Goal: Check status

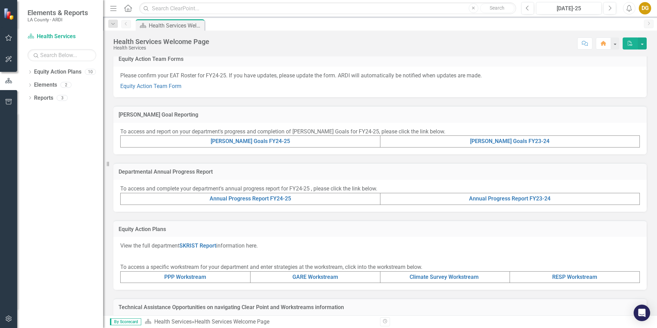
scroll to position [103, 0]
click at [268, 142] on link "[PERSON_NAME] Goals FY24-25" at bounding box center [250, 139] width 79 height 7
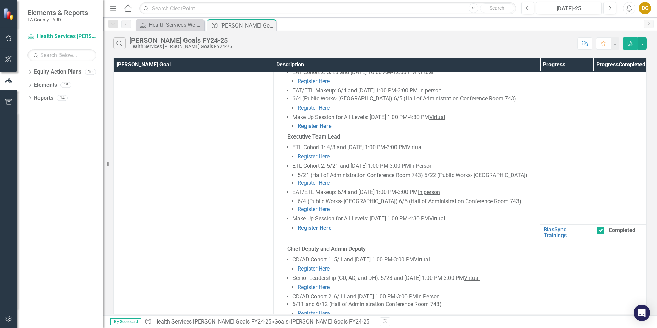
scroll to position [481, 0]
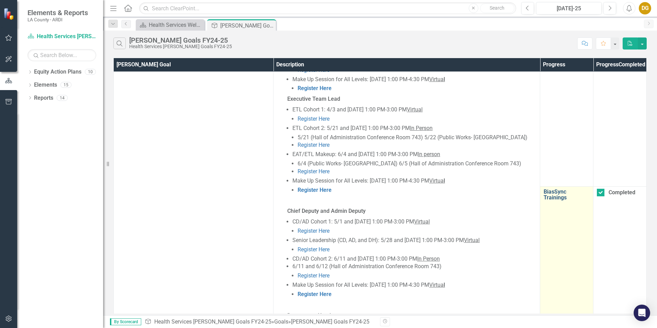
click at [552, 194] on link "BiasSync Trainings" at bounding box center [566, 195] width 46 height 12
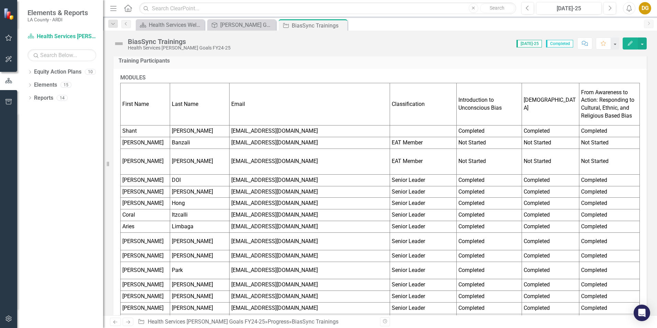
scroll to position [172, 0]
click at [124, 125] on td "Shant" at bounding box center [145, 131] width 49 height 12
click at [127, 83] on td "First Name" at bounding box center [145, 104] width 49 height 42
drag, startPoint x: 130, startPoint y: 80, endPoint x: 464, endPoint y: 228, distance: 365.5
click at [464, 228] on tbody "First Name Last Name Email Classification Introduction to Unconscious [PERSON_N…" at bounding box center [380, 312] width 519 height 459
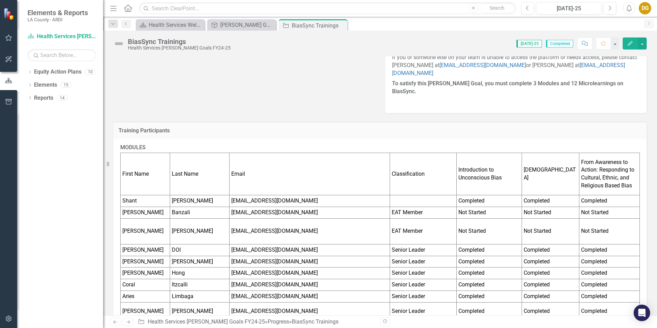
scroll to position [103, 0]
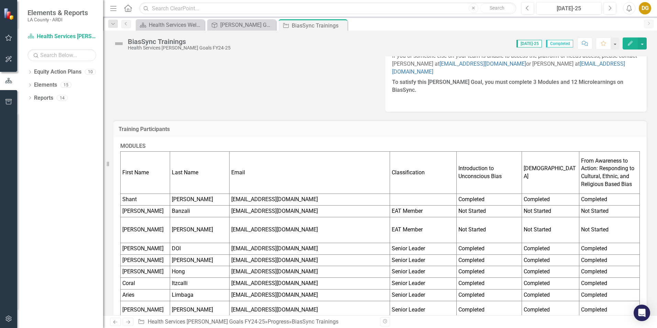
click at [627, 47] on button "Edit" at bounding box center [629, 43] width 15 height 12
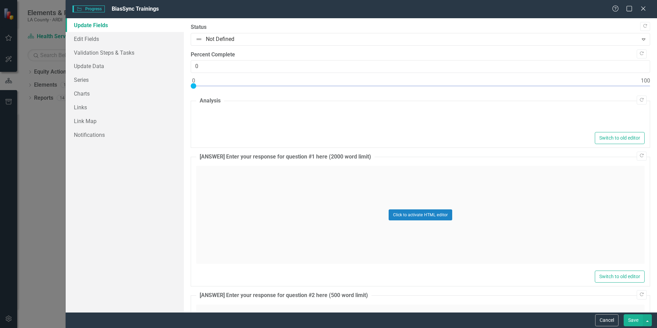
click at [646, 10] on div "Help Maximize Close" at bounding box center [631, 9] width 38 height 8
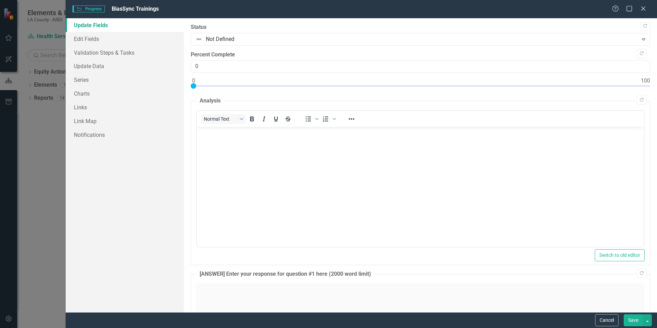
scroll to position [0, 0]
click at [37, 218] on div "Progress Progress BiasSync Trainings Help Maximize Close Update Fields Edit Fie…" at bounding box center [328, 164] width 657 height 328
click at [645, 10] on icon at bounding box center [642, 8] width 5 height 5
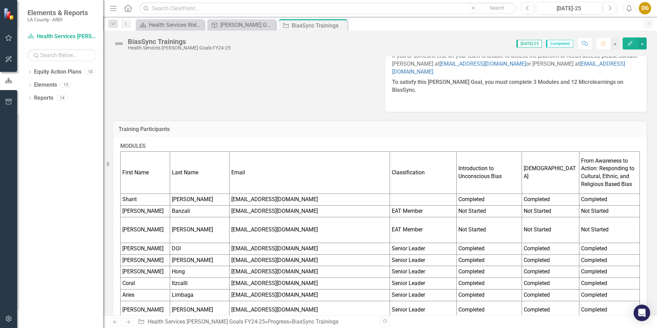
click at [153, 161] on td "First Name" at bounding box center [145, 173] width 49 height 42
click at [153, 160] on td "First Name" at bounding box center [145, 173] width 49 height 42
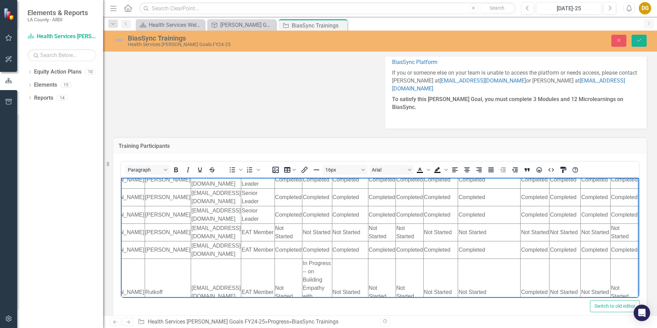
scroll to position [937, 24]
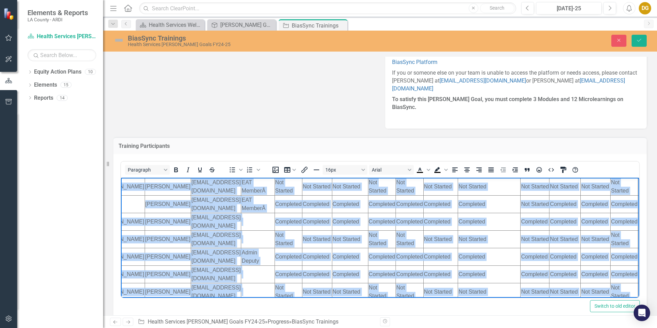
drag, startPoint x: 123, startPoint y: 196, endPoint x: 713, endPoint y: 338, distance: 606.1
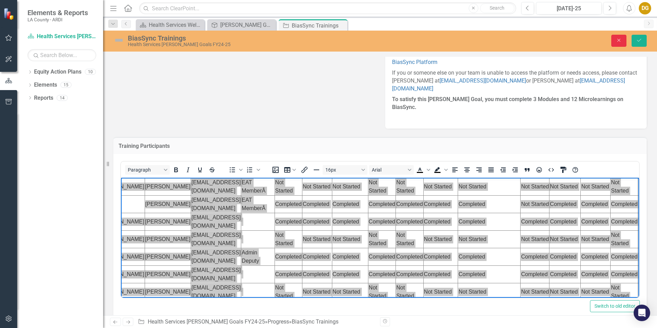
click at [620, 45] on button "Close" at bounding box center [618, 41] width 15 height 12
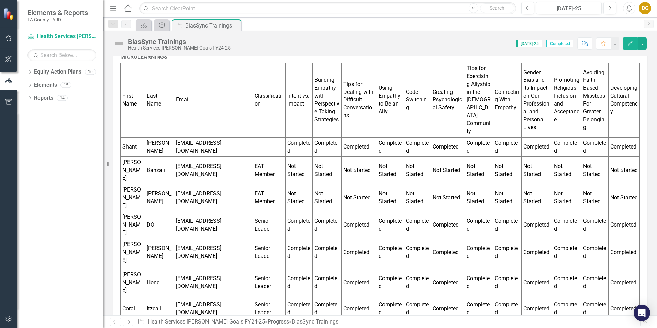
scroll to position [602, 0]
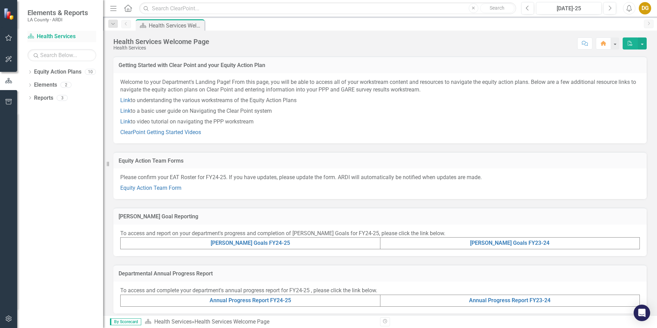
click at [60, 39] on link "Equity Action Plan Health Services" at bounding box center [61, 37] width 69 height 8
click at [172, 187] on link "Equity Action Team Form" at bounding box center [150, 187] width 61 height 7
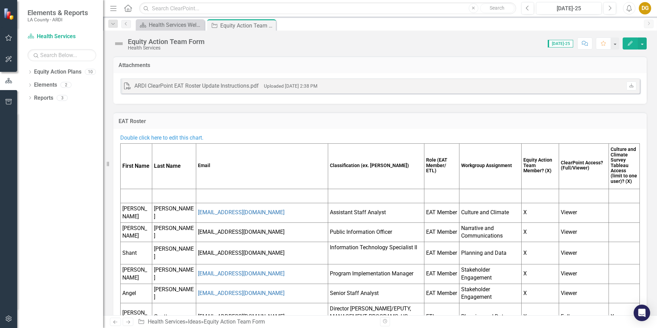
click at [131, 153] on td "First Name" at bounding box center [137, 166] width 32 height 45
click at [128, 157] on td "First Name" at bounding box center [137, 166] width 32 height 45
drag, startPoint x: 124, startPoint y: 167, endPoint x: 364, endPoint y: 252, distance: 254.7
click at [367, 254] on tbody "First Name Last Name Email Classification (ex. ASMI II) Role (EAT Member/ ETL) …" at bounding box center [380, 260] width 519 height 233
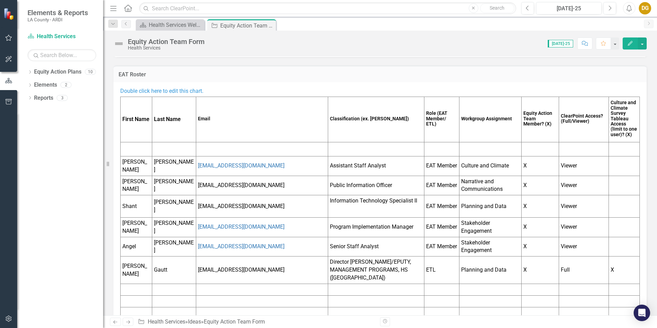
scroll to position [69, 0]
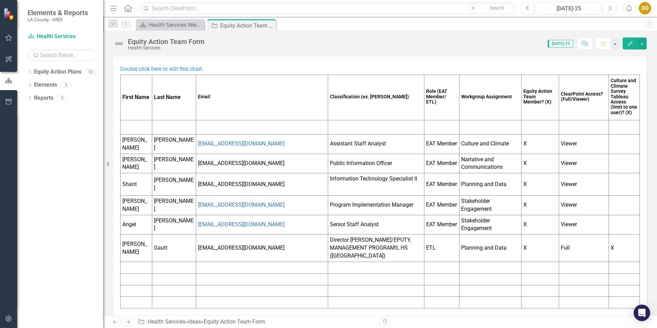
click at [292, 286] on td at bounding box center [262, 291] width 132 height 12
click at [134, 84] on td "First Name" at bounding box center [137, 97] width 32 height 45
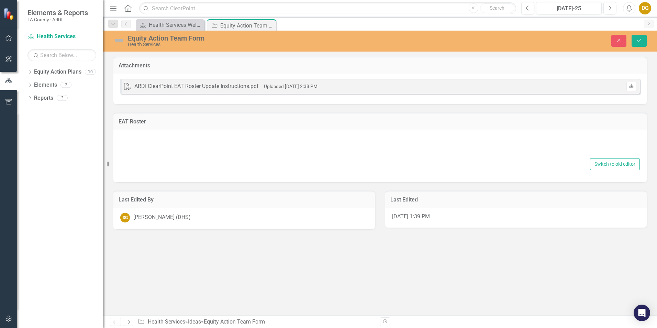
type textarea "<p><span style="color: #3598db;">Double click here to edit this chart.</span></…"
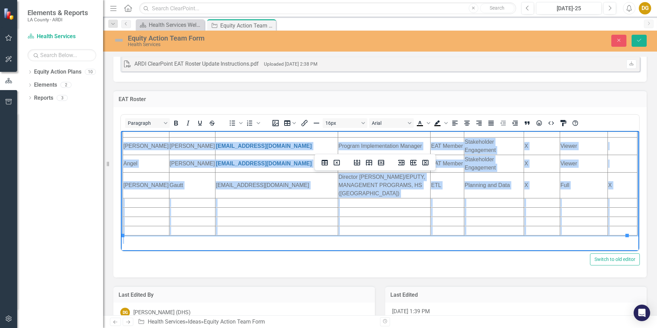
scroll to position [34, 0]
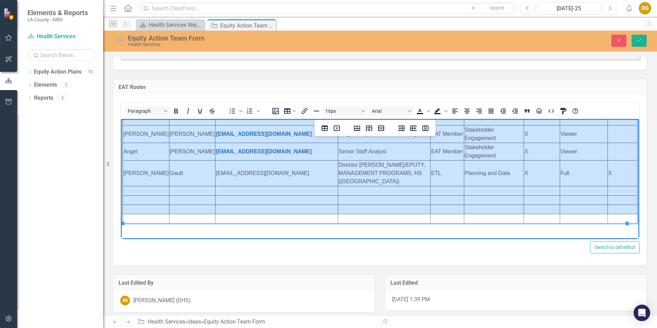
drag, startPoint x: 125, startPoint y: 137, endPoint x: 624, endPoint y: 208, distance: 503.9
click at [624, 208] on tbody "First Name Last Name Email Classification (ex. ASMI II) Role (EAT Member/ ETL) …" at bounding box center [380, 105] width 514 height 235
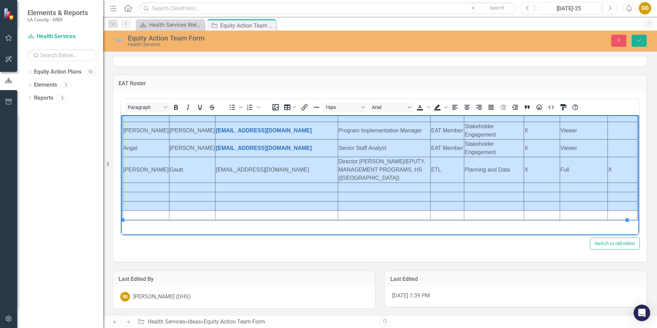
scroll to position [147, 0]
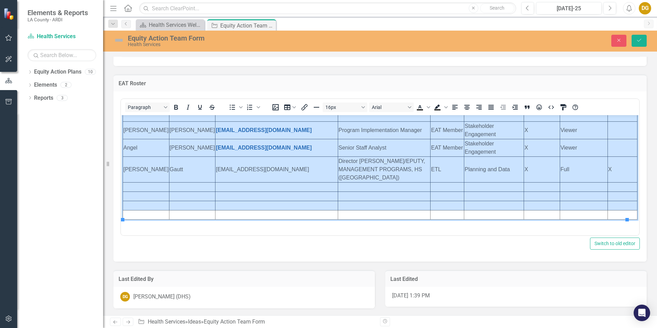
click at [352, 20] on div "Equity Action Plan Health Services Welcome Page Close Idea Equity Action Team F…" at bounding box center [387, 24] width 506 height 11
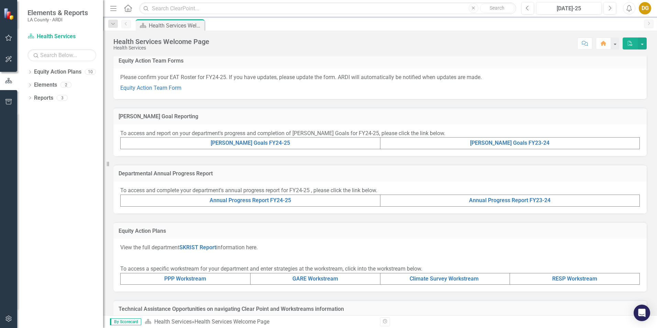
scroll to position [103, 0]
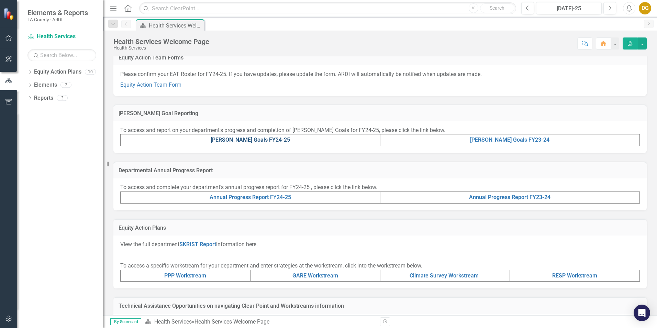
click at [233, 140] on link "[PERSON_NAME] Goals FY24-25" at bounding box center [250, 139] width 79 height 7
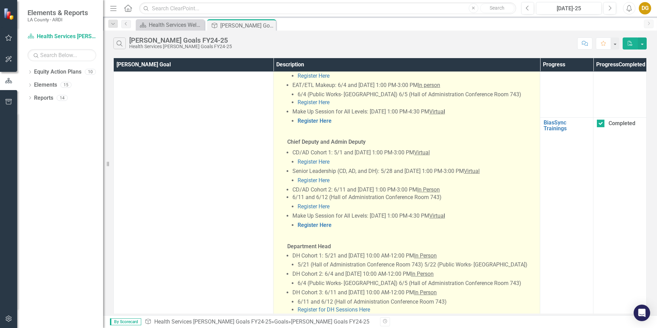
scroll to position [550, 0]
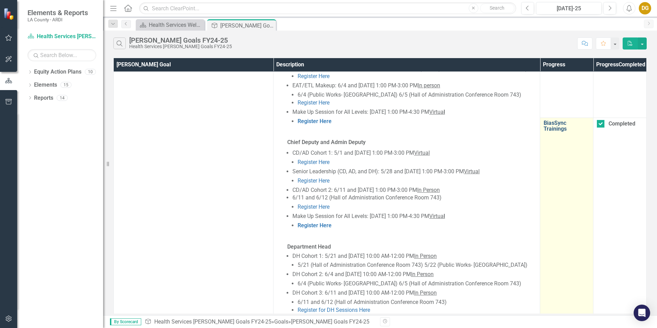
click at [559, 128] on link "BiasSync Trainings" at bounding box center [566, 126] width 46 height 12
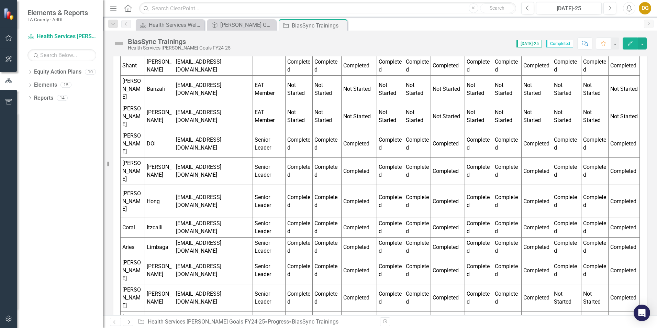
scroll to position [756, 0]
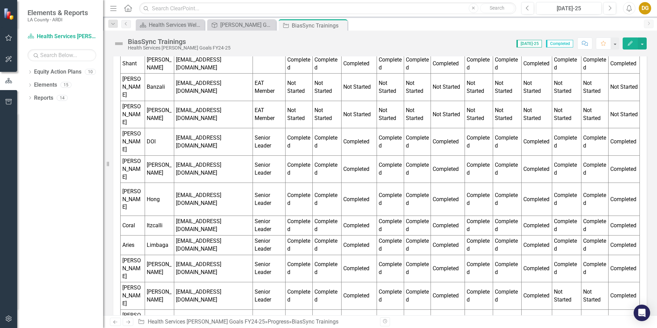
click at [131, 155] on td "[PERSON_NAME]" at bounding box center [133, 168] width 24 height 27
click at [306, 155] on td "Completed" at bounding box center [298, 168] width 27 height 27
click at [301, 155] on td "Completed" at bounding box center [298, 168] width 27 height 27
click at [320, 155] on td "Completed" at bounding box center [326, 168] width 29 height 27
click at [356, 155] on td "Completed" at bounding box center [358, 168] width 35 height 27
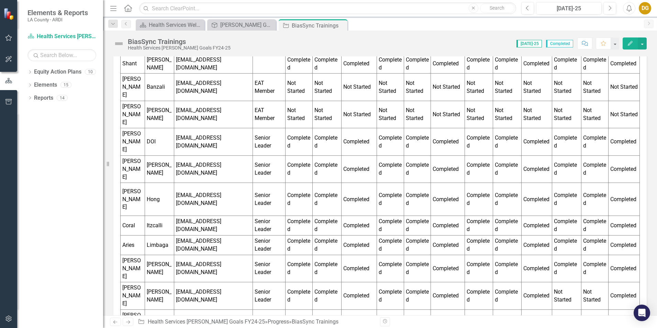
drag, startPoint x: 390, startPoint y: 118, endPoint x: 394, endPoint y: 119, distance: 4.5
click at [392, 155] on td "Completed" at bounding box center [390, 168] width 27 height 27
click at [437, 155] on td "Completed" at bounding box center [447, 168] width 34 height 27
drag, startPoint x: 469, startPoint y: 122, endPoint x: 502, endPoint y: 122, distance: 33.3
click at [471, 155] on td "Completed" at bounding box center [478, 168] width 28 height 27
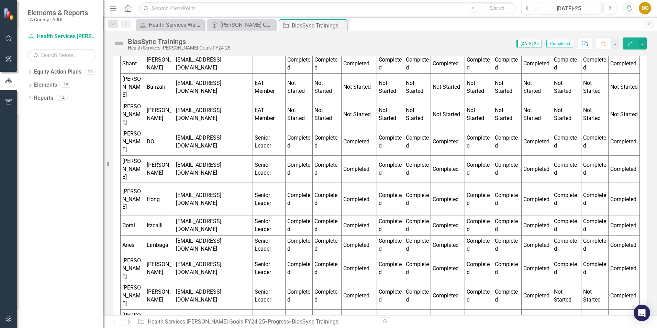
drag, startPoint x: 507, startPoint y: 121, endPoint x: 526, endPoint y: 121, distance: 19.2
click at [510, 155] on td "Completed" at bounding box center [507, 168] width 28 height 27
click at [545, 155] on td "Completed" at bounding box center [536, 168] width 31 height 27
drag, startPoint x: 589, startPoint y: 117, endPoint x: 596, endPoint y: 117, distance: 7.2
click at [596, 155] on td "Completed" at bounding box center [594, 168] width 27 height 27
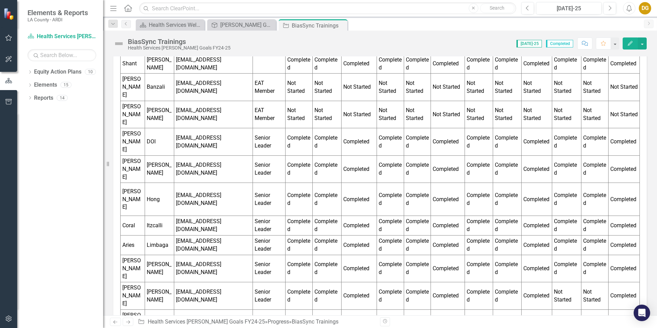
click at [619, 155] on td "Completed" at bounding box center [623, 168] width 31 height 27
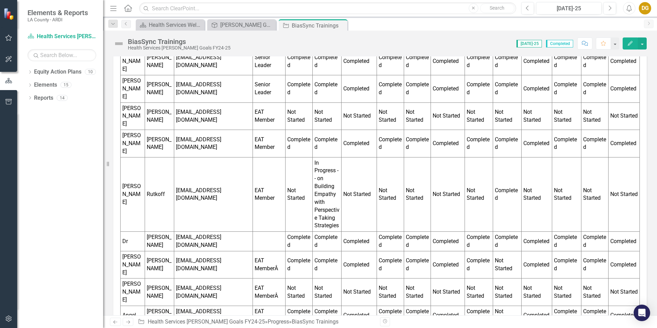
scroll to position [1109, 0]
